Goal: Find specific page/section: Find specific page/section

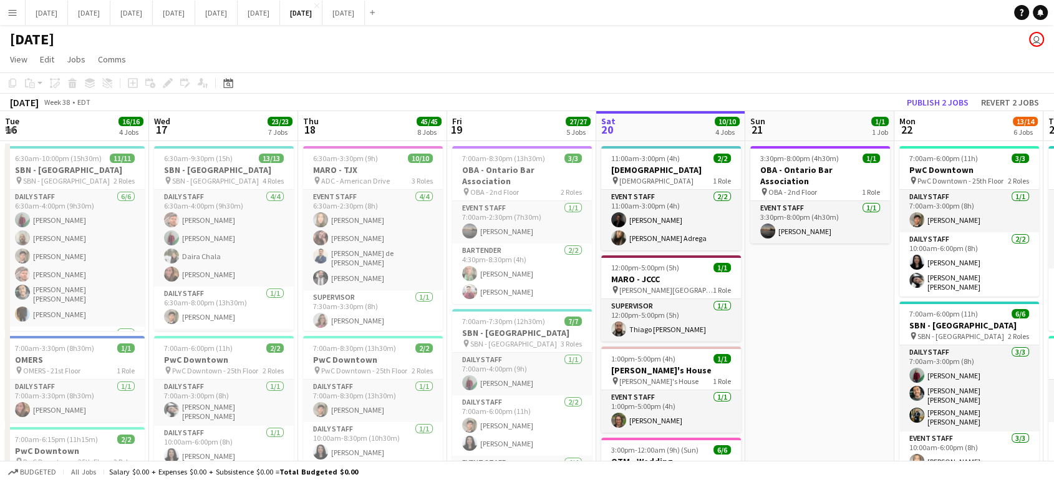
scroll to position [0, 298]
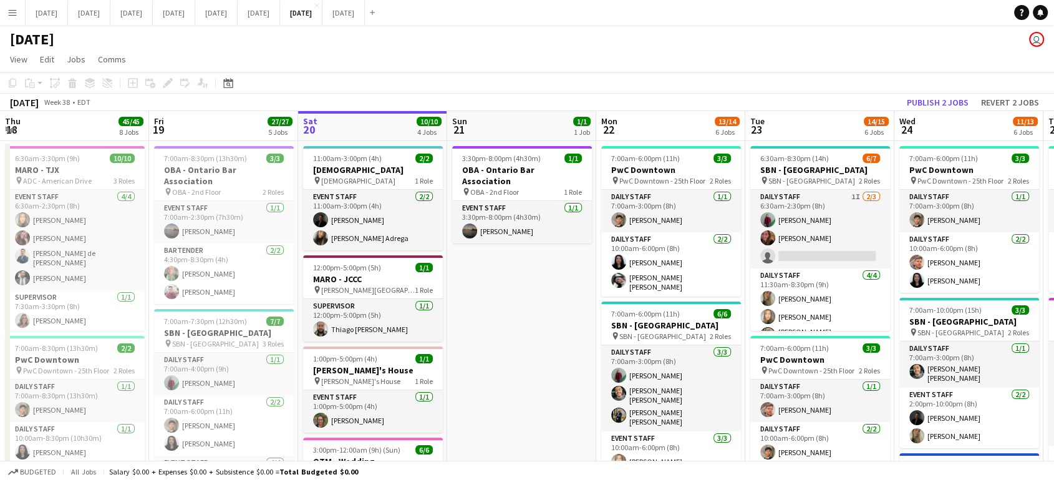
click at [3, 11] on button "Menu" at bounding box center [12, 12] width 25 height 25
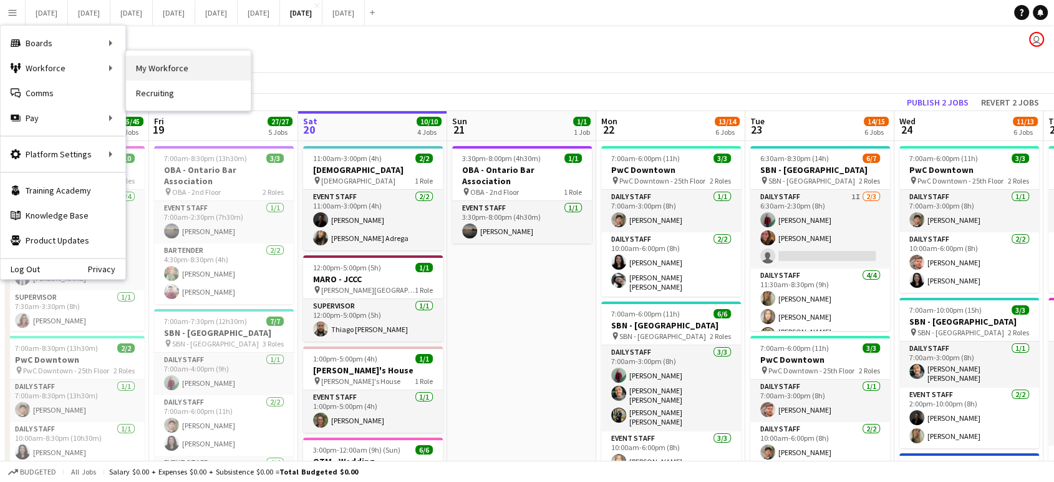
click at [153, 59] on link "My Workforce" at bounding box center [188, 68] width 125 height 25
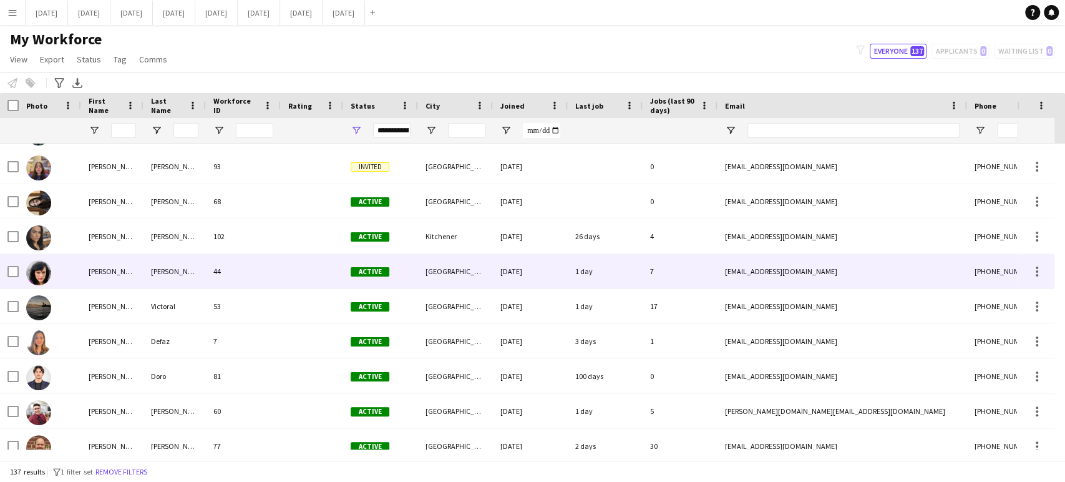
scroll to position [485, 0]
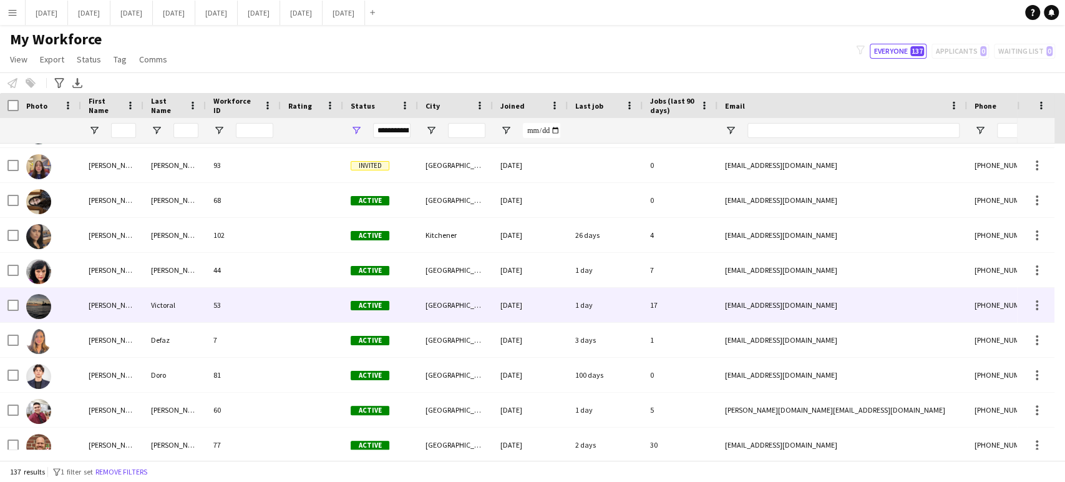
click at [255, 309] on div "53" at bounding box center [243, 305] width 75 height 34
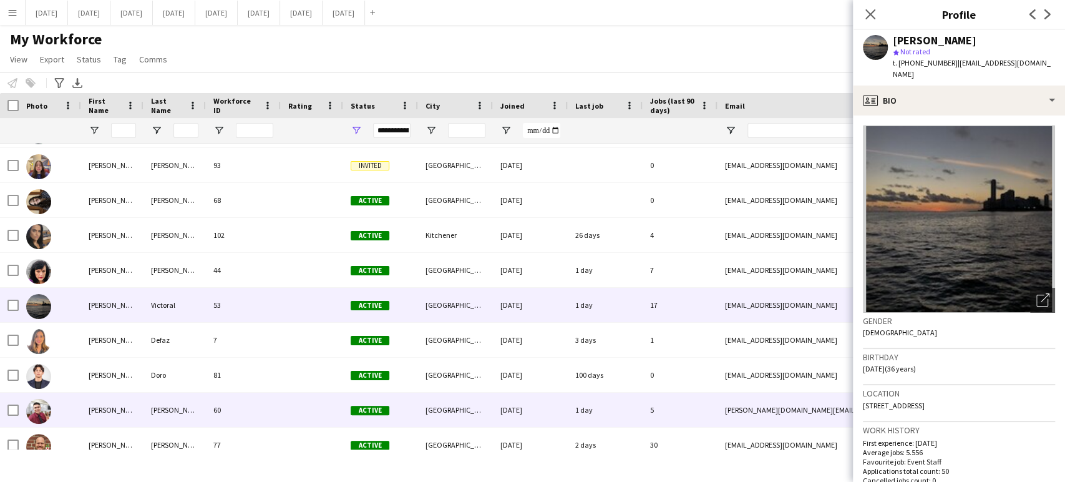
click at [284, 418] on div at bounding box center [312, 409] width 62 height 34
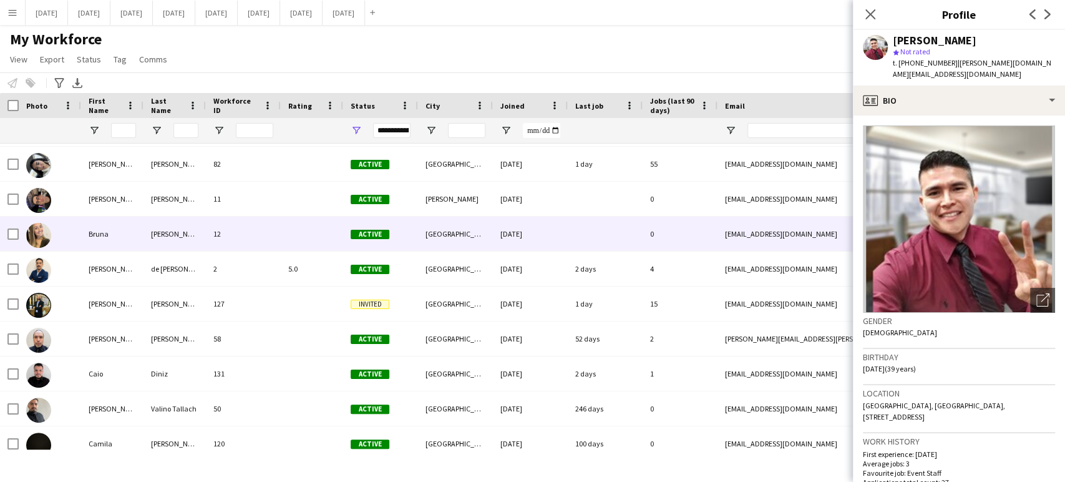
scroll to position [970, 0]
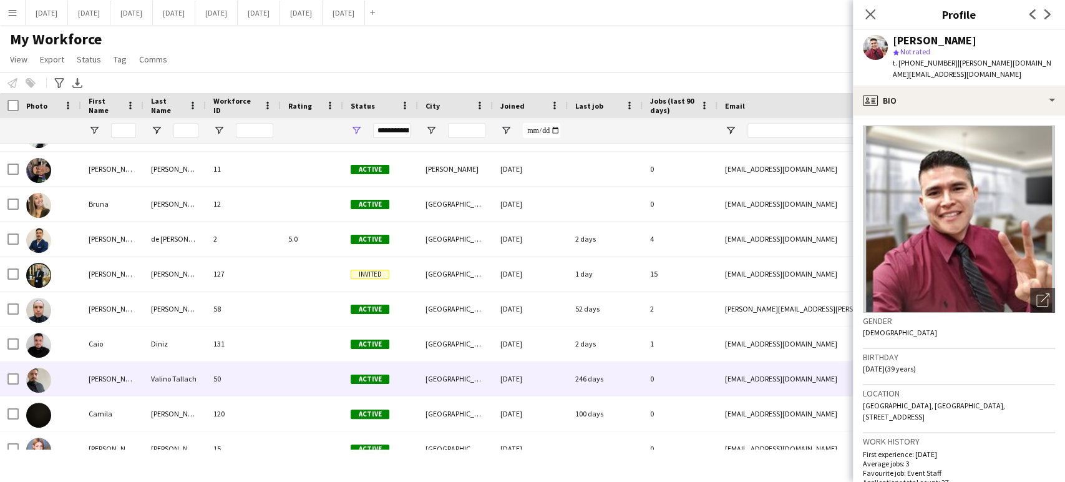
click at [116, 390] on div "[PERSON_NAME]" at bounding box center [112, 378] width 62 height 34
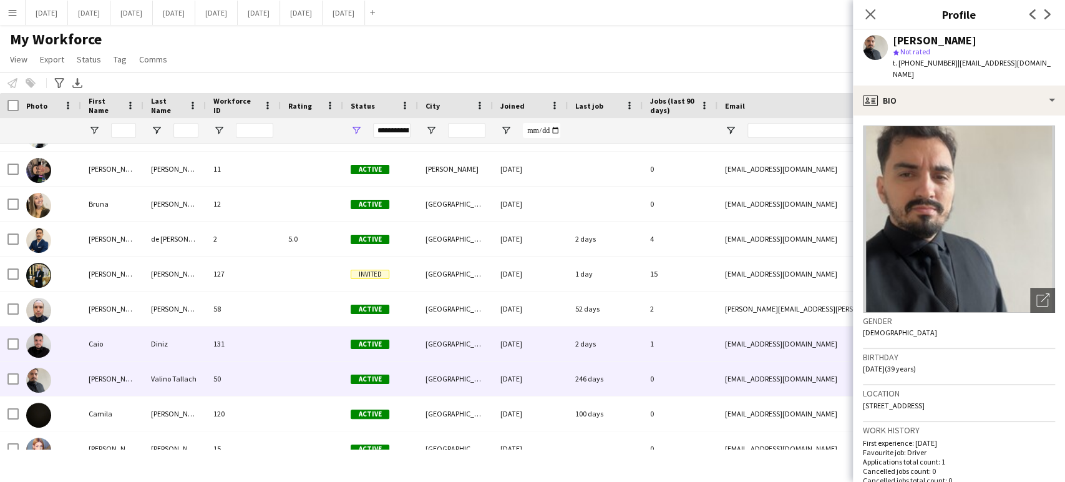
click at [122, 344] on div "Caio" at bounding box center [112, 343] width 62 height 34
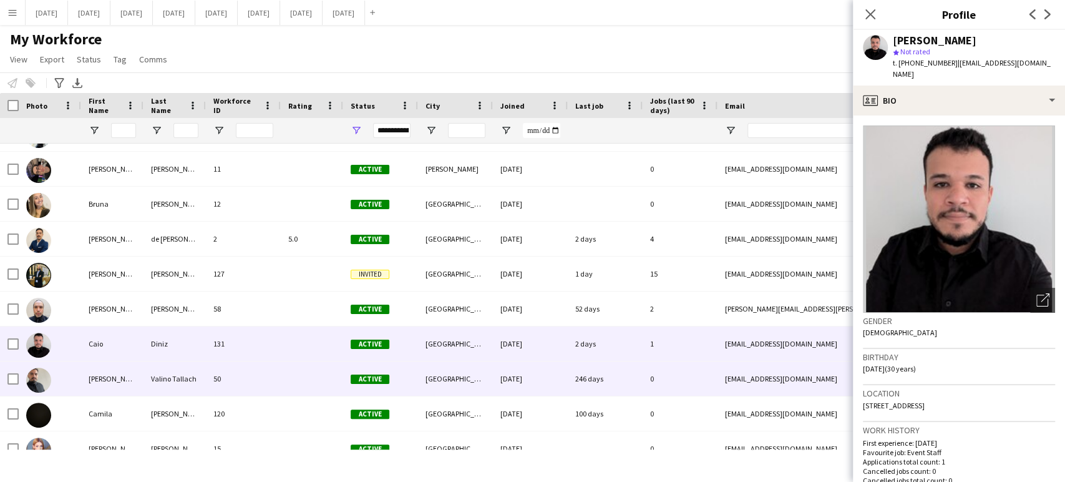
click at [117, 384] on div "[PERSON_NAME]" at bounding box center [112, 378] width 62 height 34
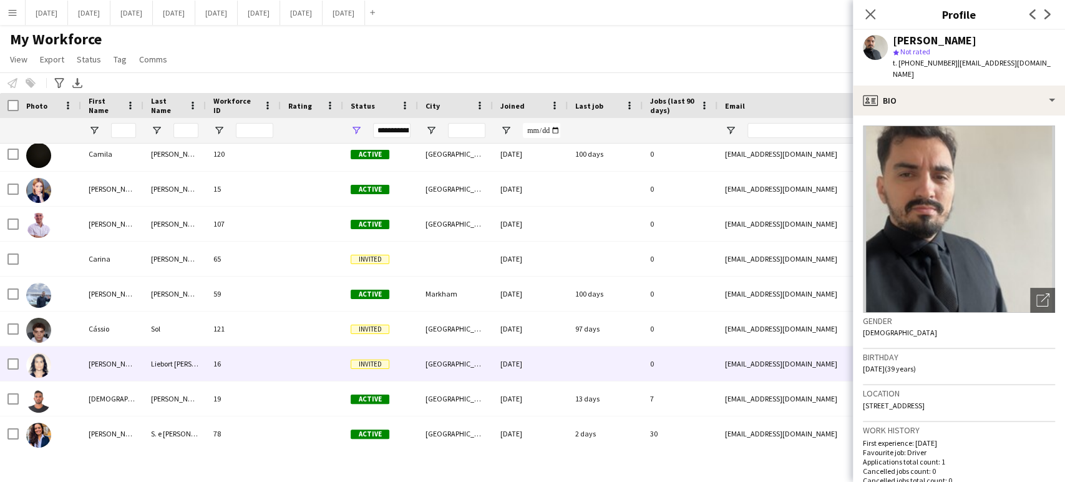
scroll to position [1248, 0]
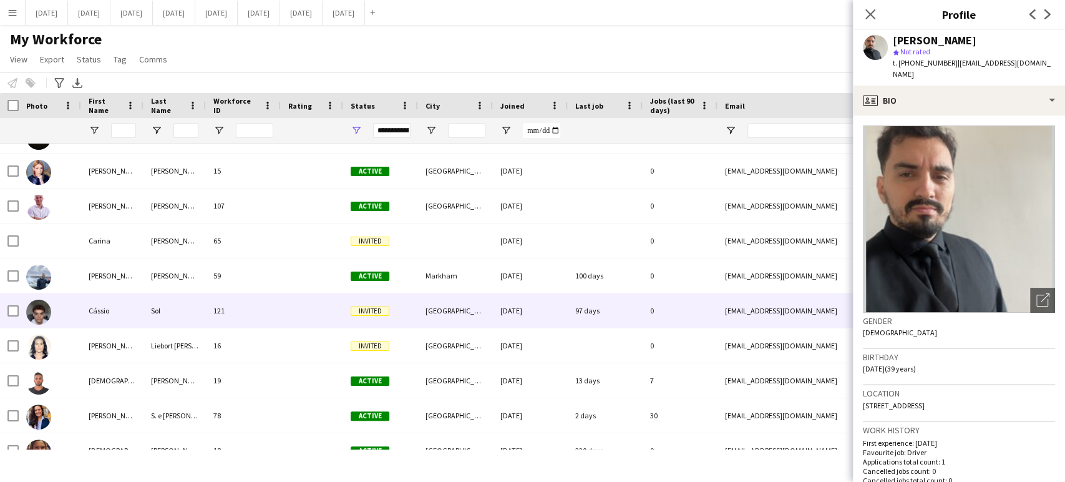
click at [134, 311] on div "Cássio" at bounding box center [112, 310] width 62 height 34
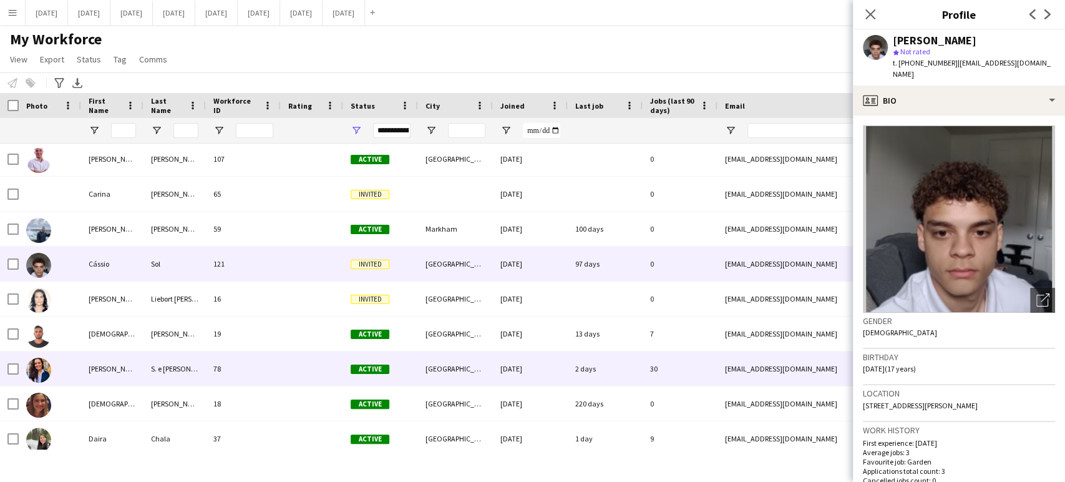
scroll to position [0, 0]
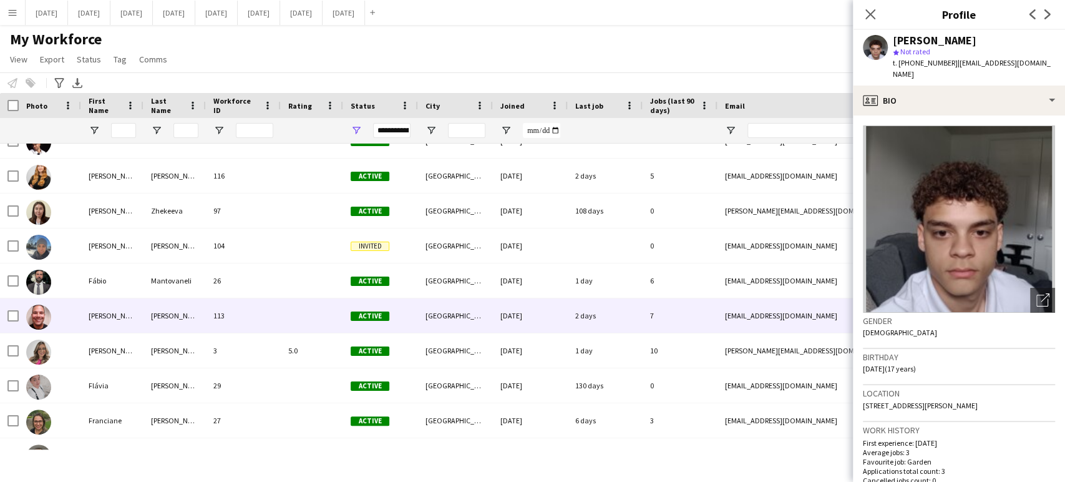
click at [134, 311] on div "[PERSON_NAME]" at bounding box center [112, 315] width 62 height 34
